Goal: Find specific page/section

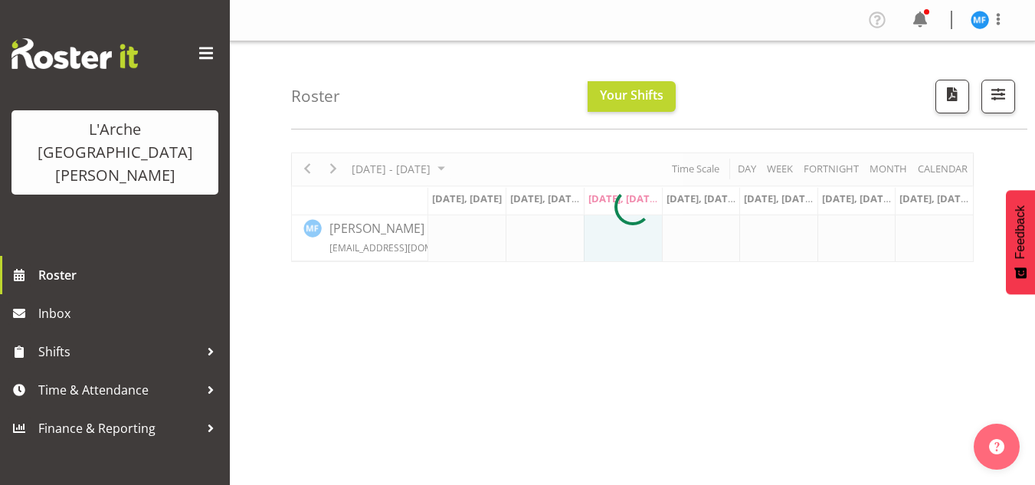
click at [13, 113] on div "L'Arche [GEOGRAPHIC_DATA][PERSON_NAME]" at bounding box center [115, 128] width 230 height 256
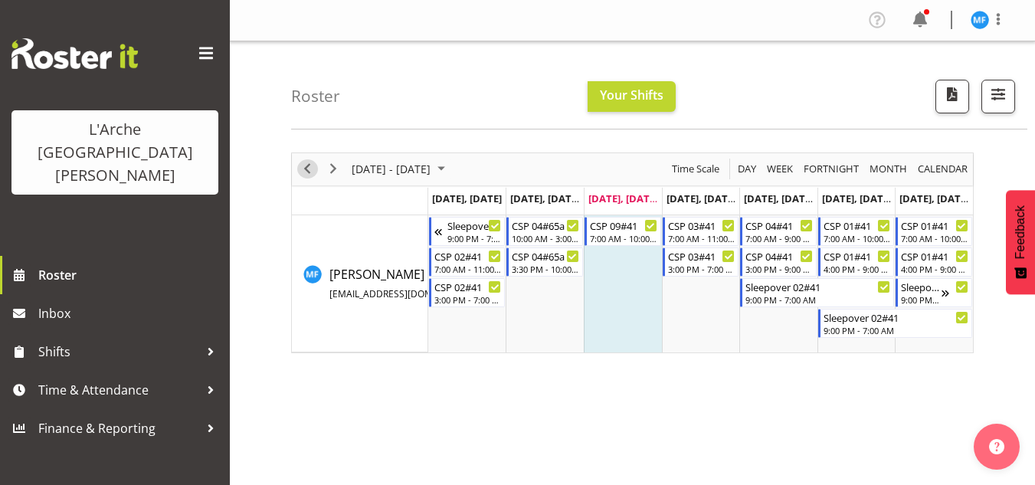
click at [312, 166] on span "Previous" at bounding box center [307, 168] width 18 height 19
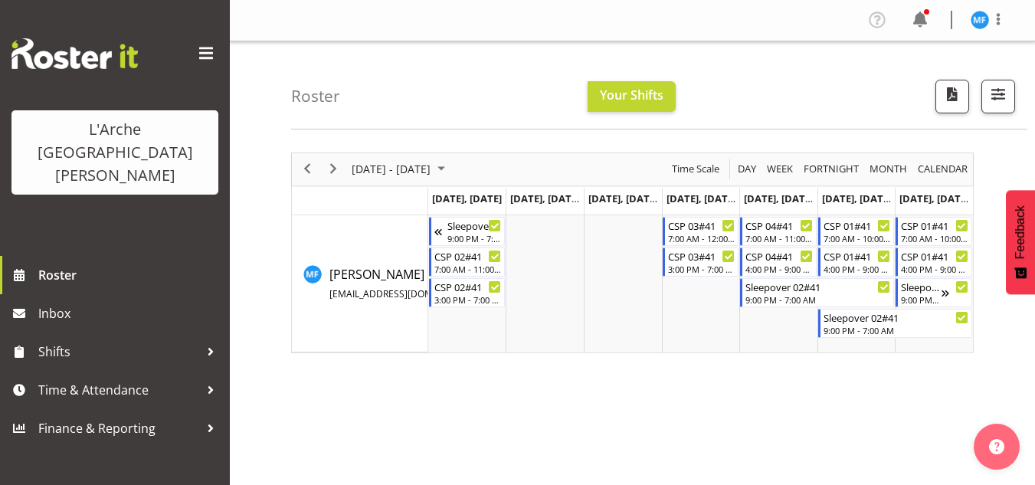
scroll to position [4, 0]
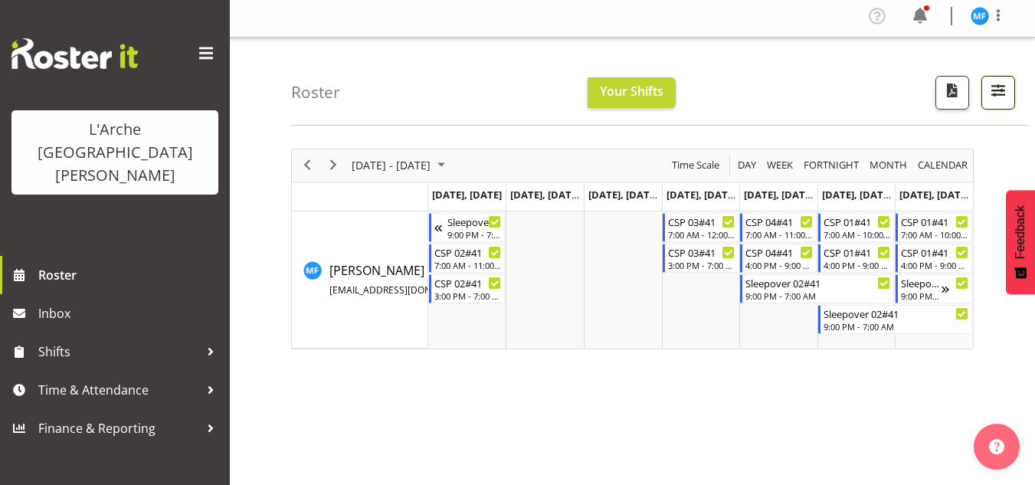
click at [1008, 97] on span "button" at bounding box center [999, 90] width 20 height 20
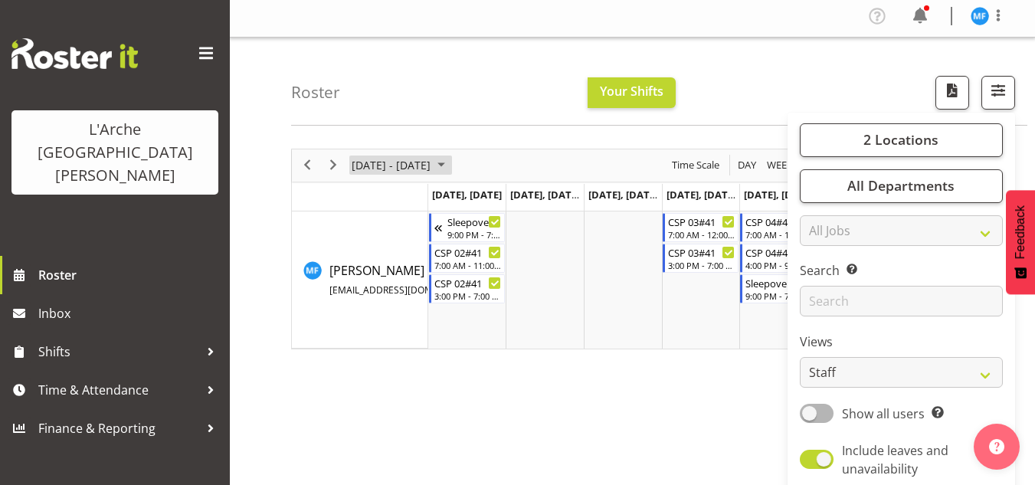
click at [382, 165] on span "[DATE] - [DATE]" at bounding box center [391, 165] width 82 height 19
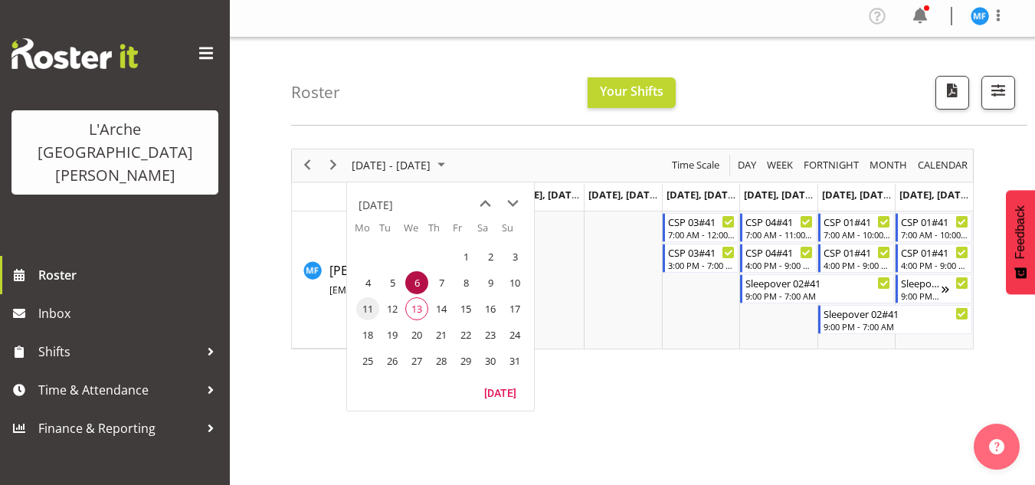
click at [373, 305] on span "11" at bounding box center [367, 308] width 23 height 23
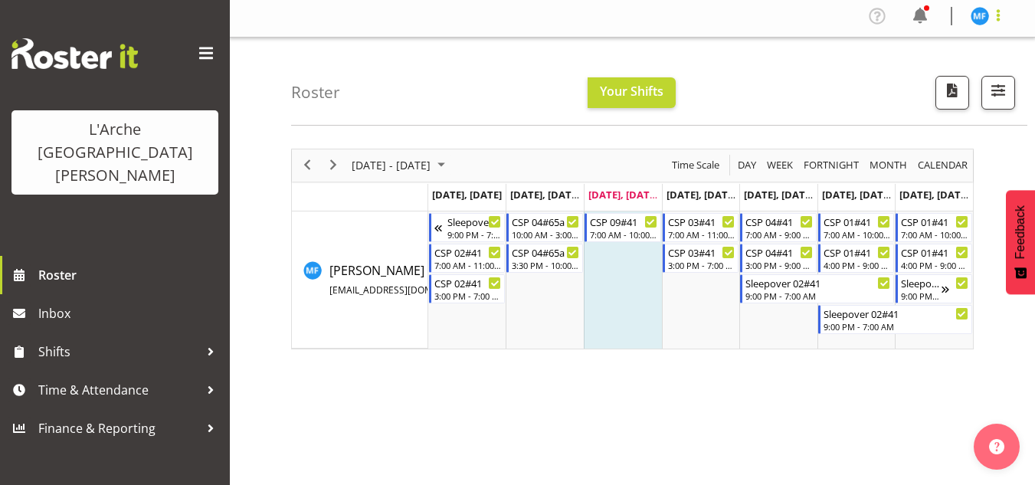
click at [998, 10] on span at bounding box center [998, 15] width 18 height 18
click at [946, 74] on link "Log Out" at bounding box center [934, 77] width 147 height 28
